Goal: Task Accomplishment & Management: Manage account settings

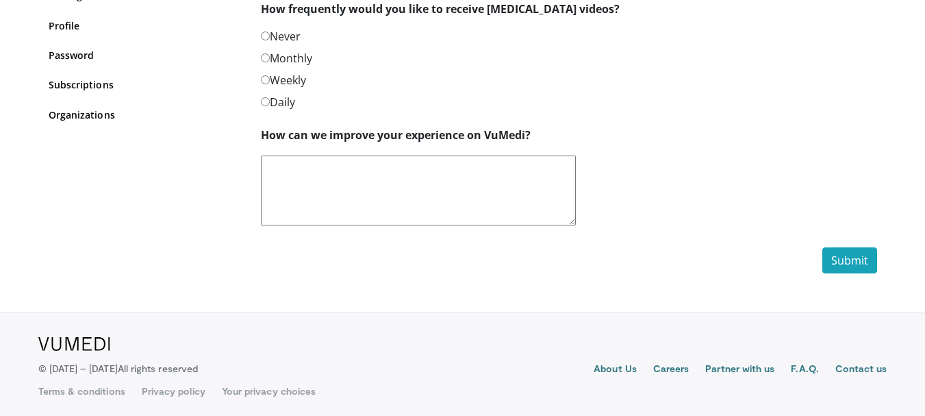
scroll to position [190, 0]
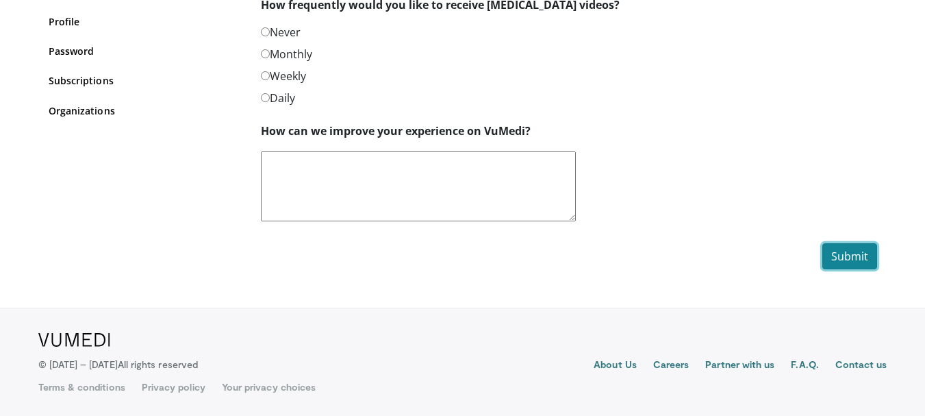
click at [844, 251] on button "Submit" at bounding box center [849, 256] width 55 height 26
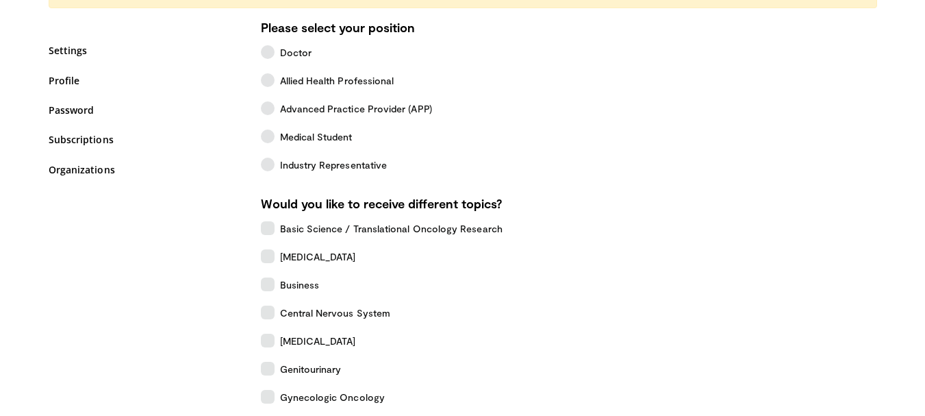
scroll to position [137, 0]
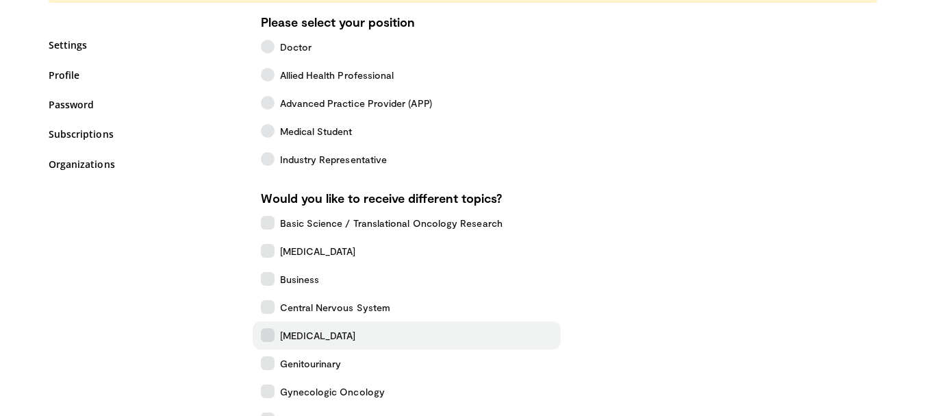
click at [271, 331] on icon at bounding box center [268, 335] width 14 height 14
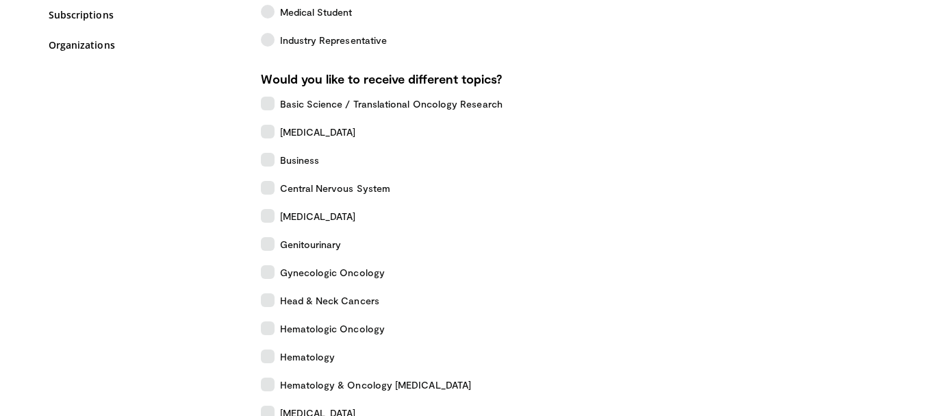
scroll to position [274, 0]
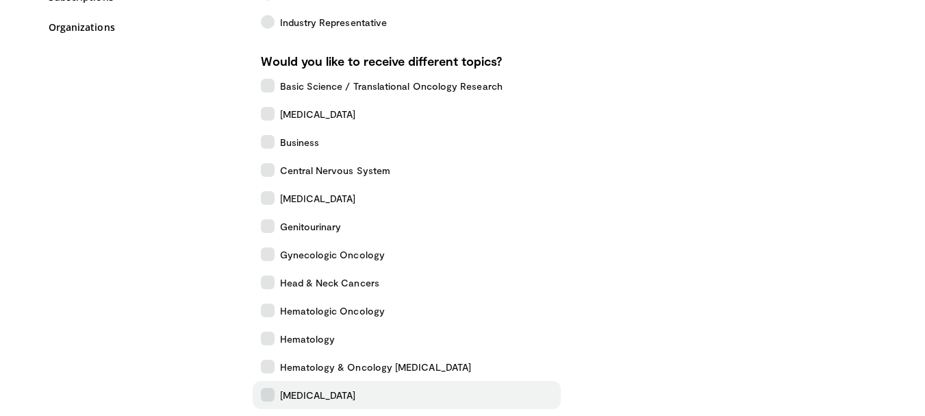
click at [269, 390] on icon at bounding box center [268, 395] width 14 height 14
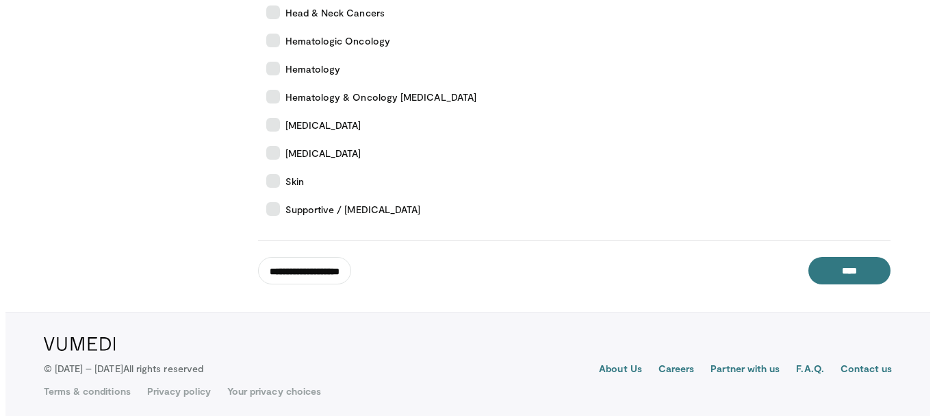
scroll to position [548, 0]
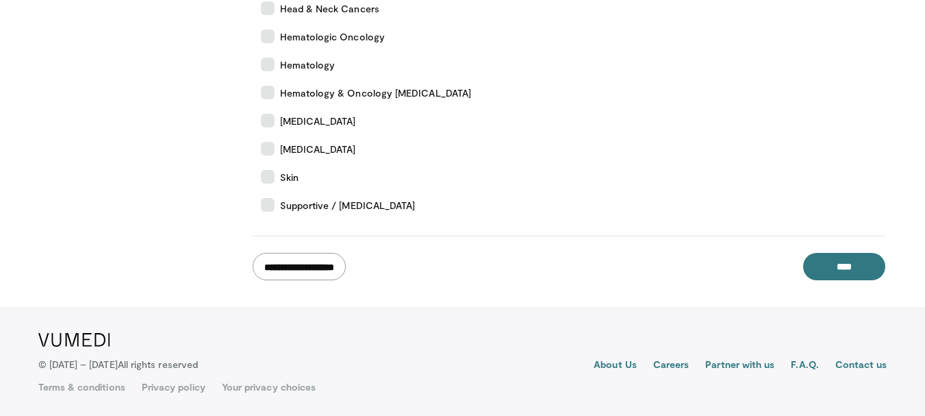
click at [310, 269] on input "**********" at bounding box center [299, 266] width 93 height 27
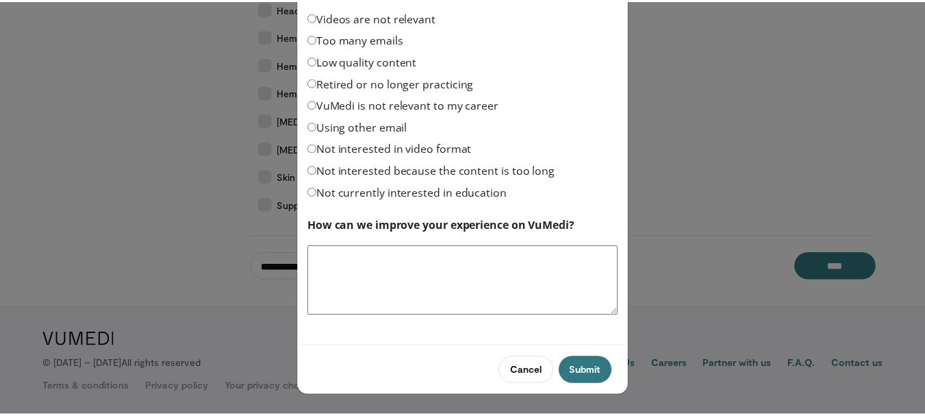
scroll to position [69, 0]
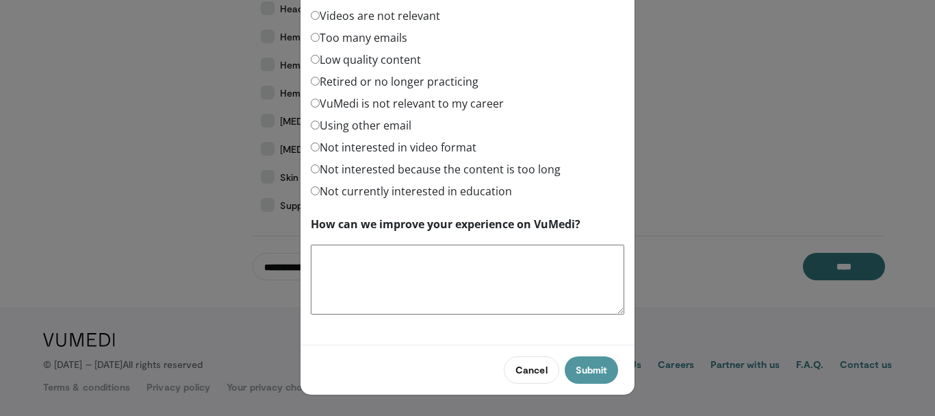
click at [592, 367] on button "Submit" at bounding box center [591, 369] width 53 height 27
